Goal: Task Accomplishment & Management: Use online tool/utility

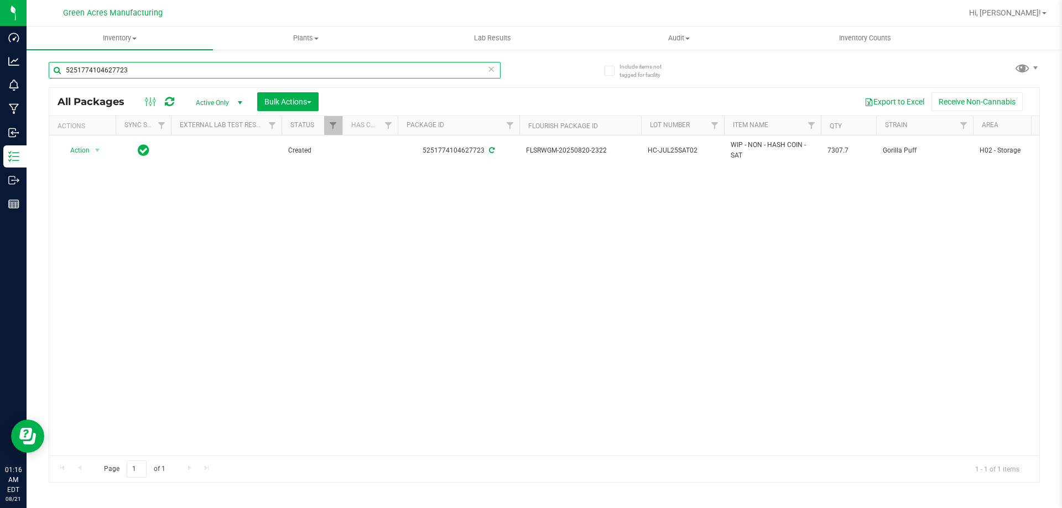
click at [339, 72] on input "5251774104627723" at bounding box center [275, 70] width 452 height 17
paste input "GA-250820-CV-ZKR-D-THCA12"
type input "GA-250820-CV-ZKR-D-THCA12"
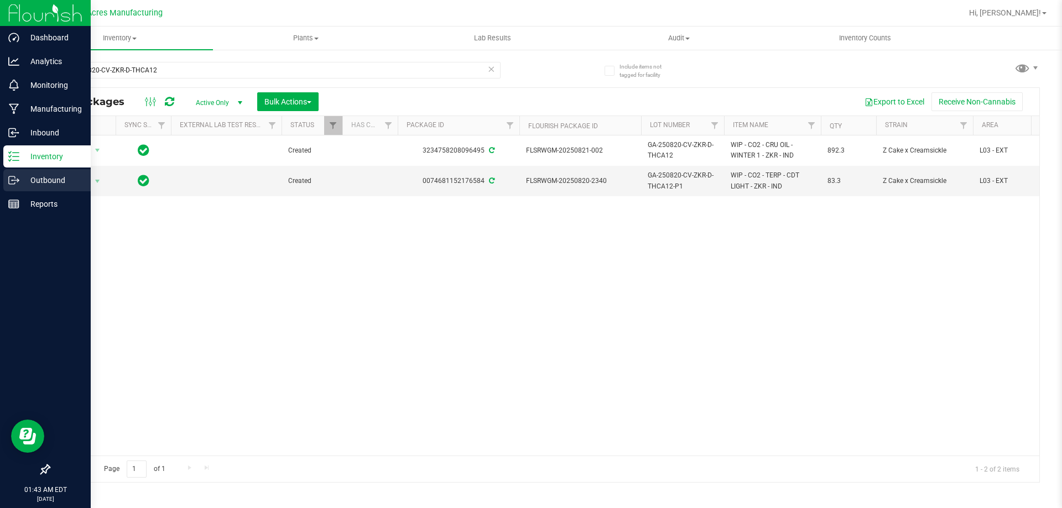
click at [24, 182] on p "Outbound" at bounding box center [52, 180] width 66 height 13
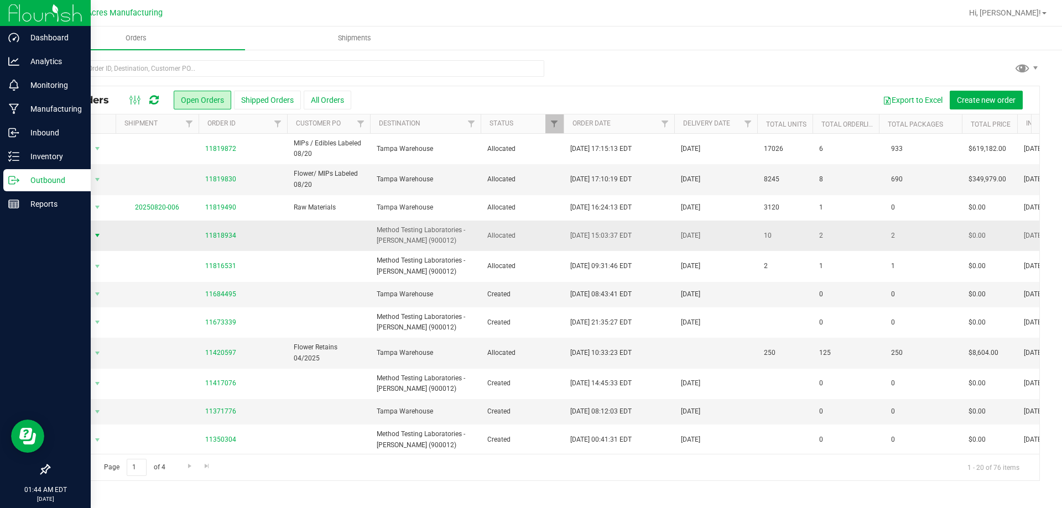
click at [75, 241] on span "Action" at bounding box center [75, 235] width 30 height 15
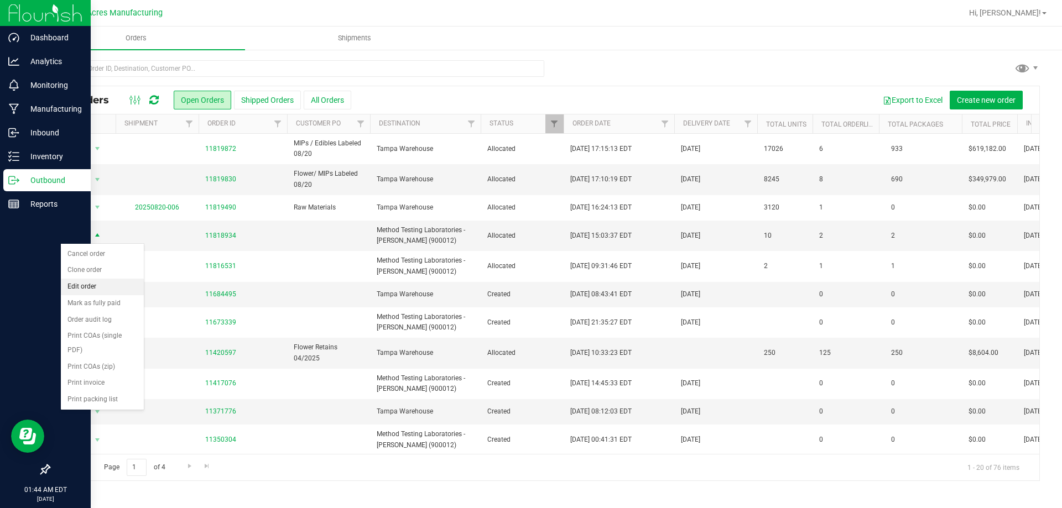
click at [82, 284] on li "Edit order" at bounding box center [102, 287] width 83 height 17
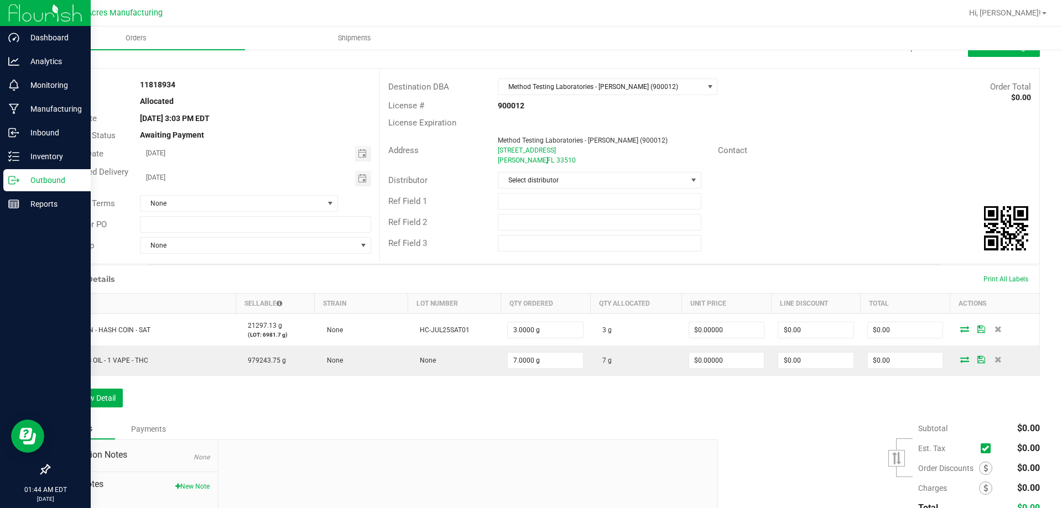
scroll to position [134, 0]
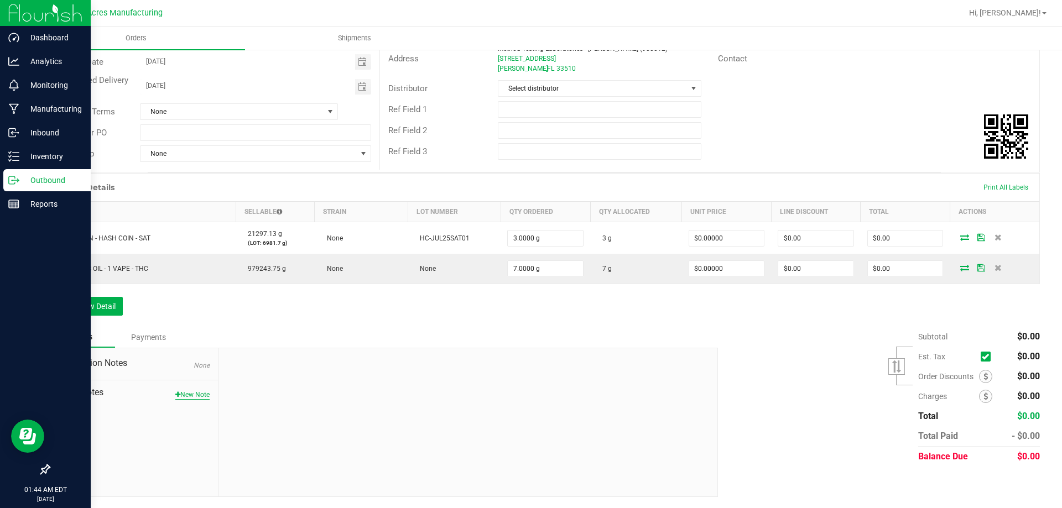
click at [204, 392] on button "New Note" at bounding box center [192, 395] width 34 height 10
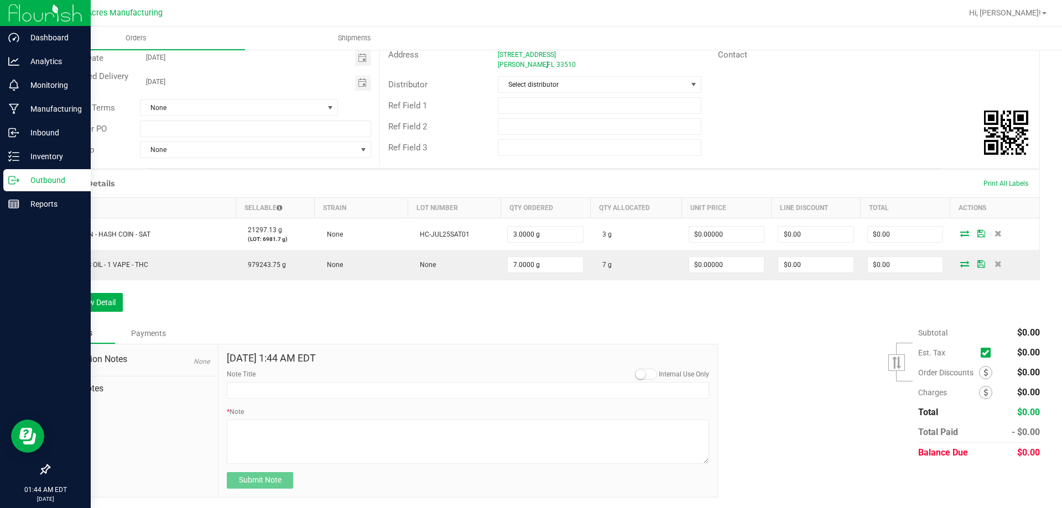
scroll to position [139, 0]
click at [281, 424] on textarea "* Note" at bounding box center [468, 441] width 482 height 44
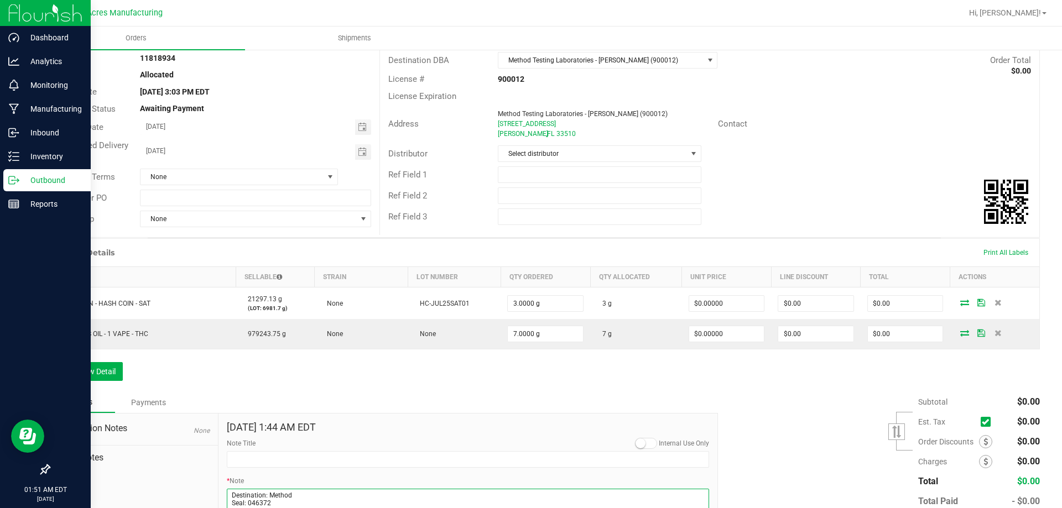
scroll to position [0, 0]
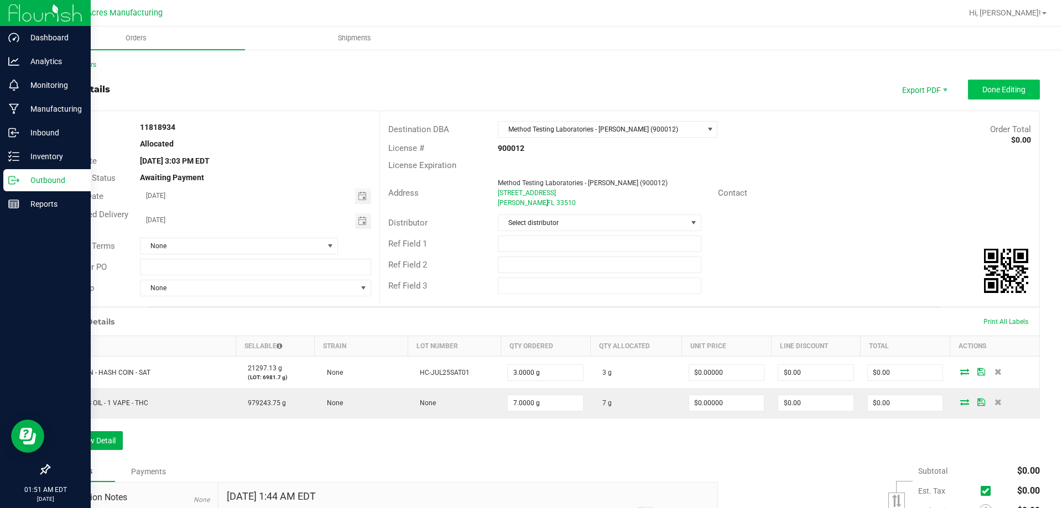
type textarea "Destination: Method Seal: 046372 Performed by: RHN-175"
click at [995, 88] on span "Done Editing" at bounding box center [1004, 89] width 43 height 9
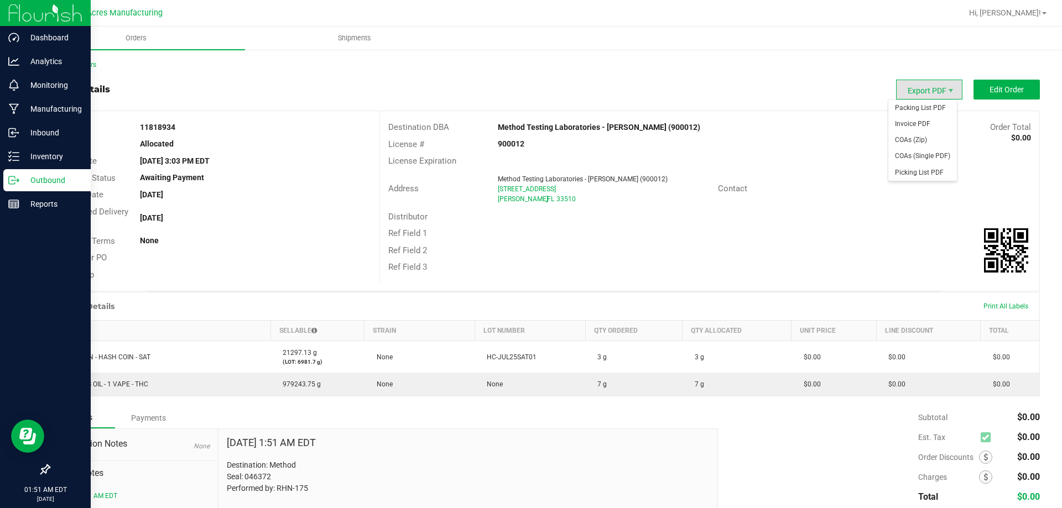
click at [931, 84] on span "Export PDF" at bounding box center [929, 90] width 66 height 20
click at [928, 103] on span "Packing List PDF" at bounding box center [923, 108] width 69 height 16
click at [18, 159] on icon at bounding box center [13, 156] width 11 height 11
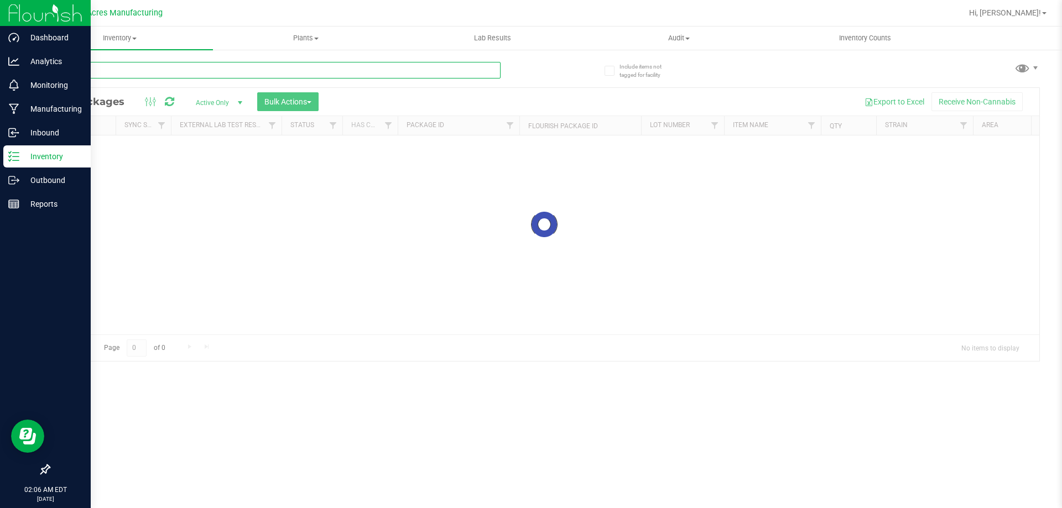
click at [281, 75] on input "text" at bounding box center [275, 70] width 452 height 17
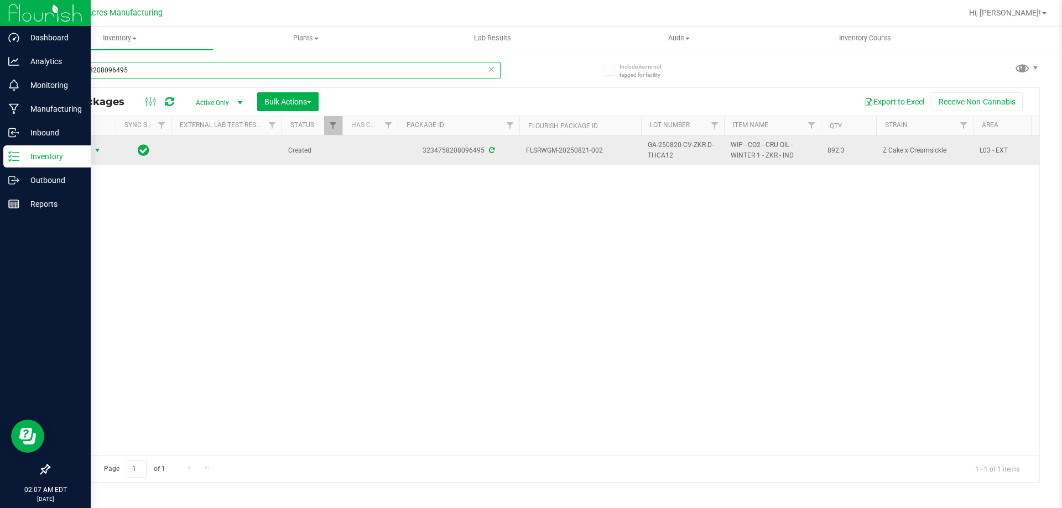
type input "3234758208096495"
click at [81, 149] on span "Action" at bounding box center [75, 150] width 30 height 15
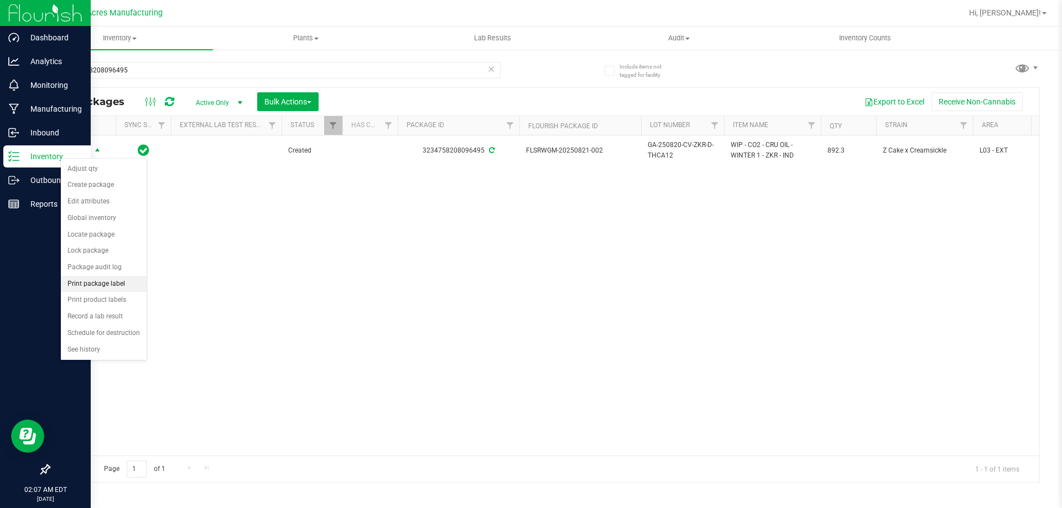
click at [100, 282] on li "Print package label" at bounding box center [104, 284] width 86 height 17
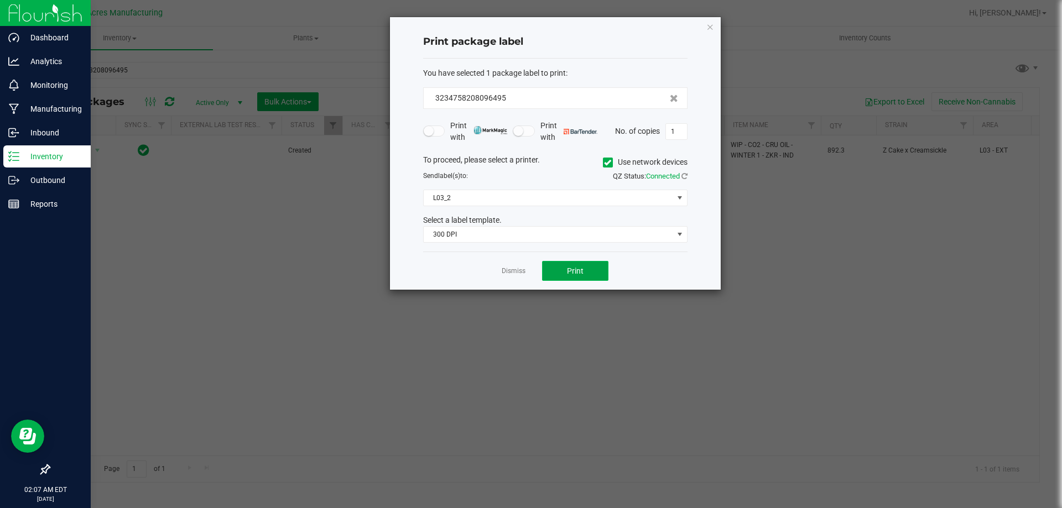
click at [553, 264] on button "Print" at bounding box center [575, 271] width 66 height 20
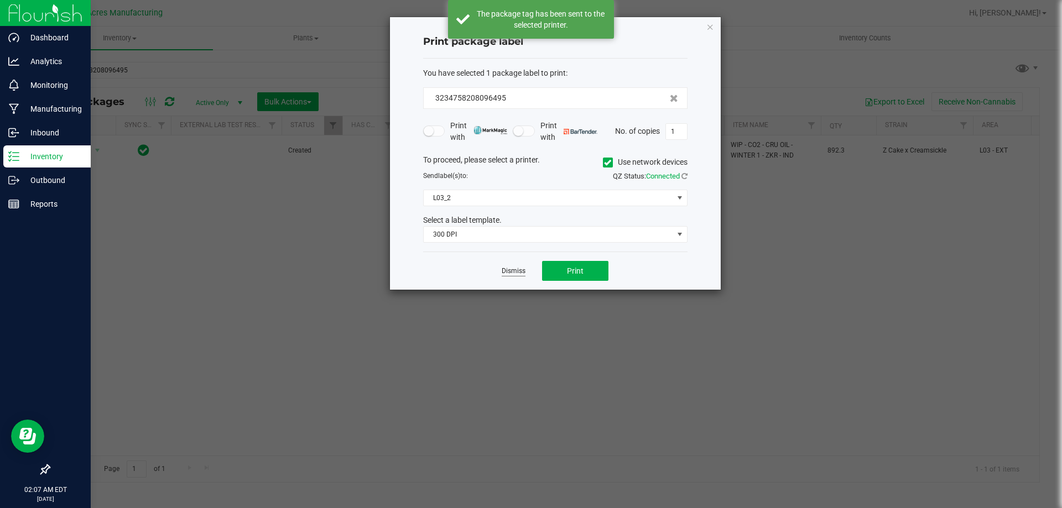
click at [523, 271] on link "Dismiss" at bounding box center [514, 271] width 24 height 9
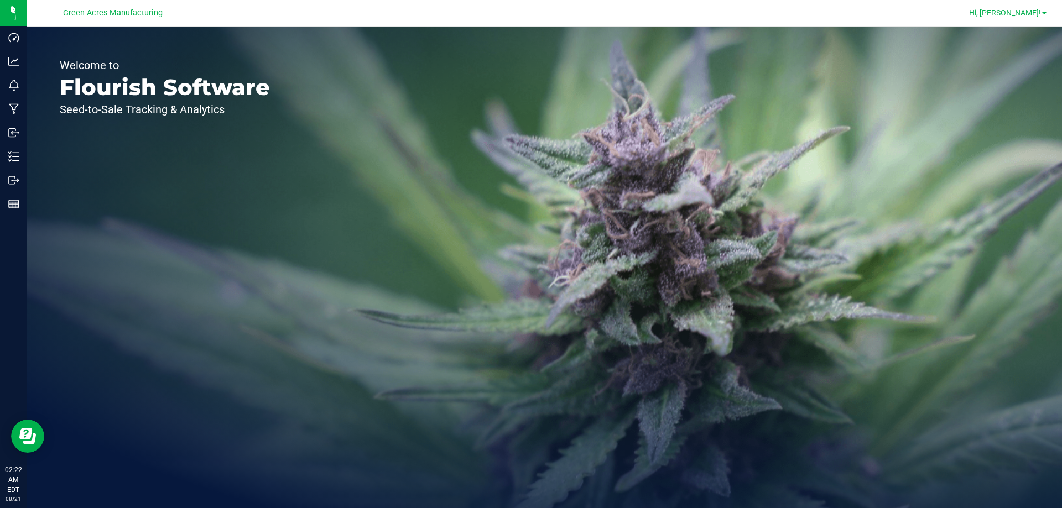
click at [1036, 18] on link "Hi, [PERSON_NAME]!" at bounding box center [1008, 13] width 86 height 12
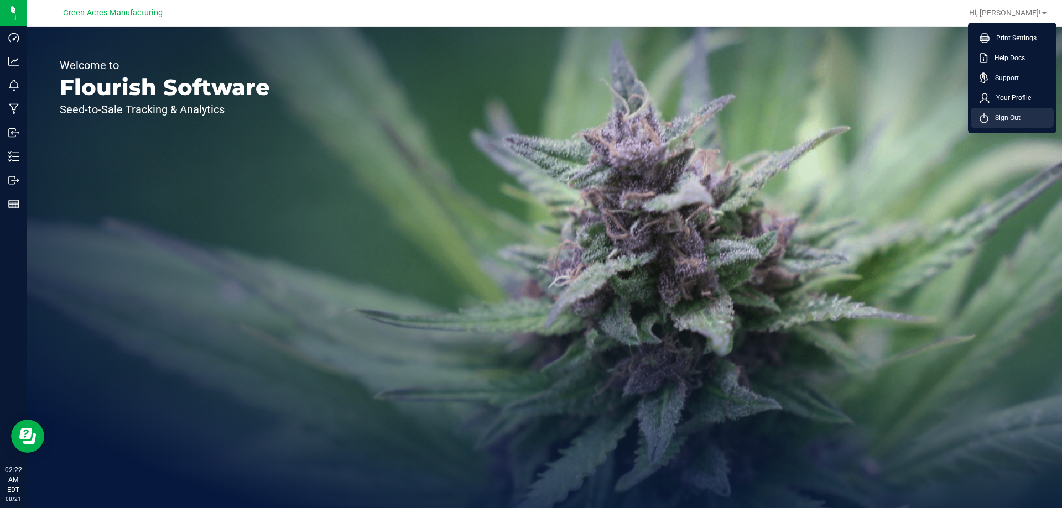
click at [1016, 111] on li "Sign Out" at bounding box center [1012, 118] width 83 height 20
